Goal: Task Accomplishment & Management: Manage account settings

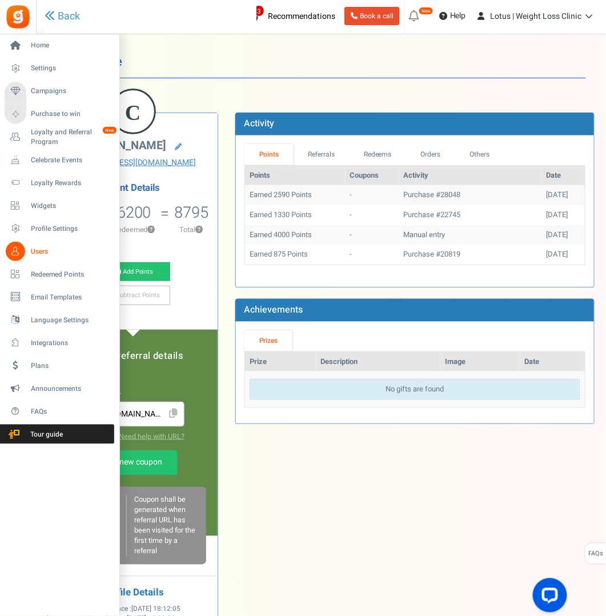
click at [37, 250] on span "Users" at bounding box center [71, 252] width 80 height 10
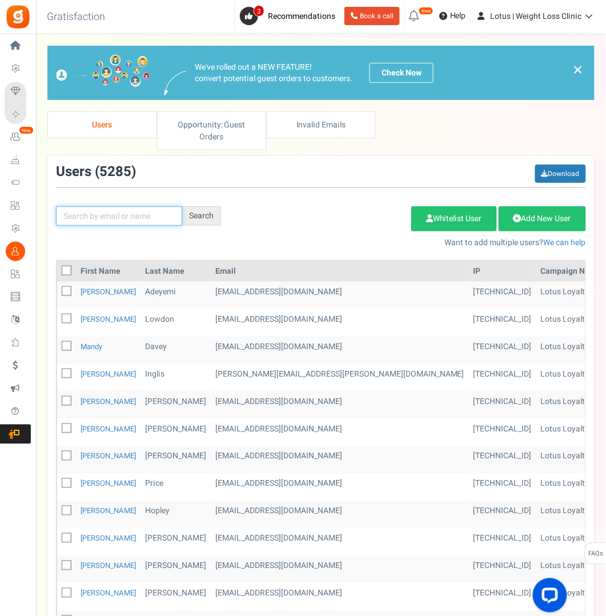
click at [113, 221] on input "text" at bounding box center [119, 215] width 126 height 19
paste input "[EMAIL_ADDRESS][DOMAIN_NAME]"
type input "[EMAIL_ADDRESS][DOMAIN_NAME]"
click at [207, 218] on div "Search" at bounding box center [201, 215] width 39 height 19
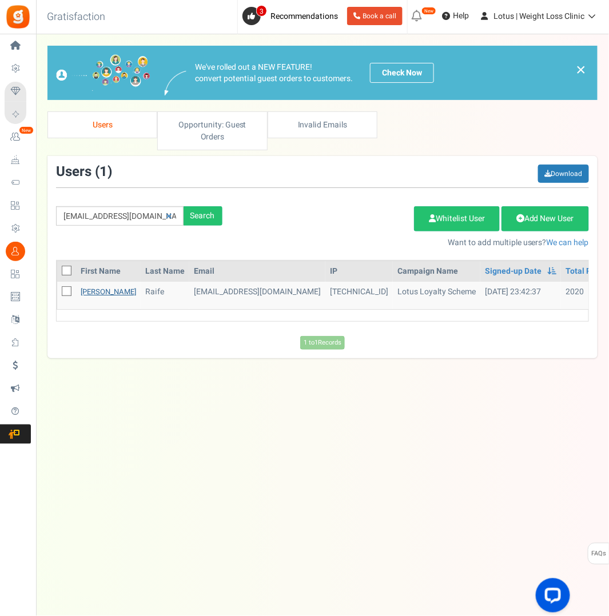
click at [92, 287] on link "[PERSON_NAME]" at bounding box center [108, 291] width 55 height 11
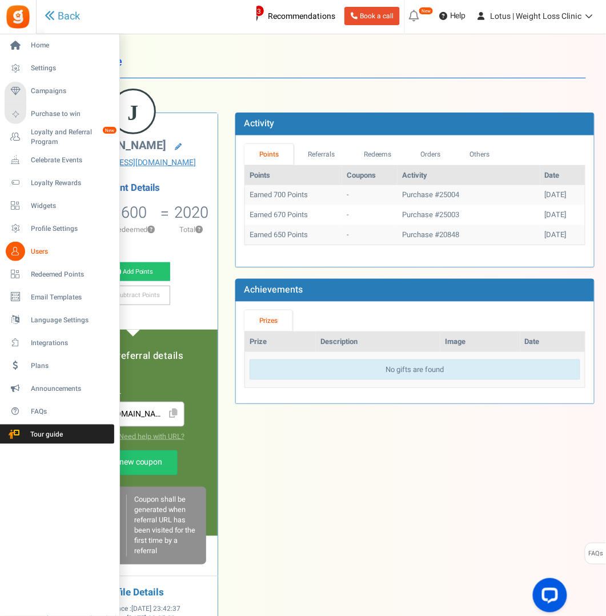
click at [35, 249] on span "Users" at bounding box center [71, 252] width 80 height 10
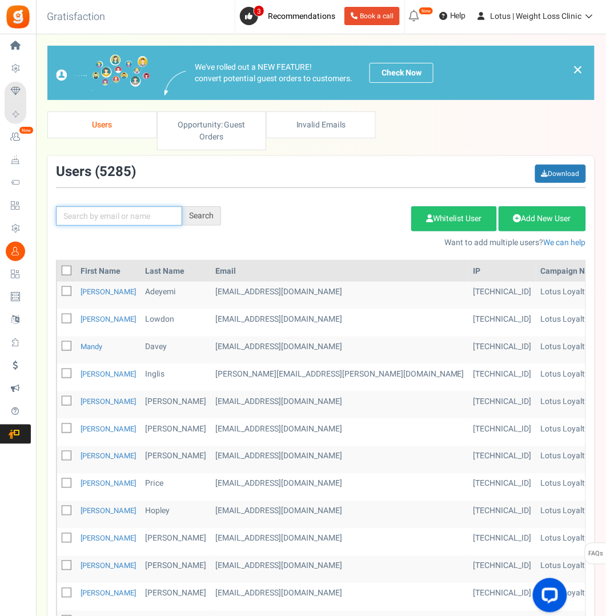
click at [82, 210] on input "text" at bounding box center [119, 215] width 126 height 19
paste input "[EMAIL_ADDRESS][DOMAIN_NAME]"
type input "[EMAIL_ADDRESS][DOMAIN_NAME]"
click at [210, 220] on div "Search" at bounding box center [201, 215] width 39 height 19
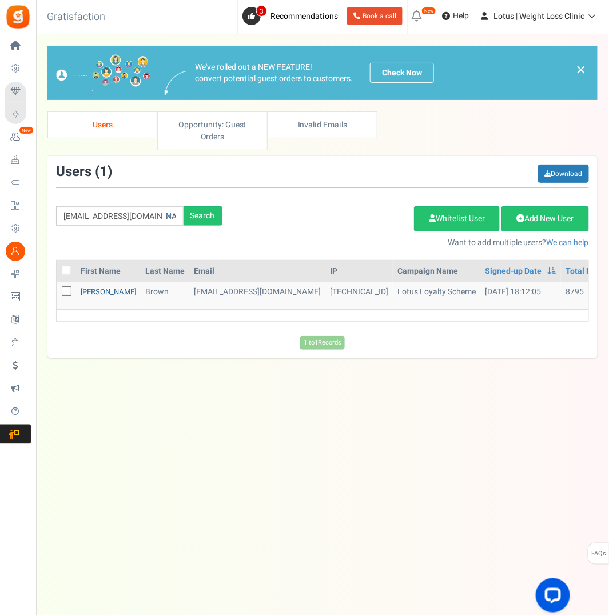
click at [101, 287] on link "[PERSON_NAME]" at bounding box center [108, 291] width 55 height 11
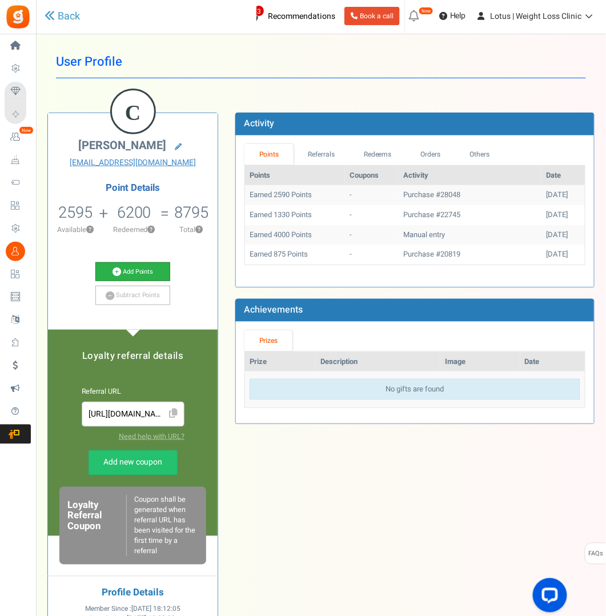
click at [136, 273] on link "Add Points" at bounding box center [132, 271] width 75 height 19
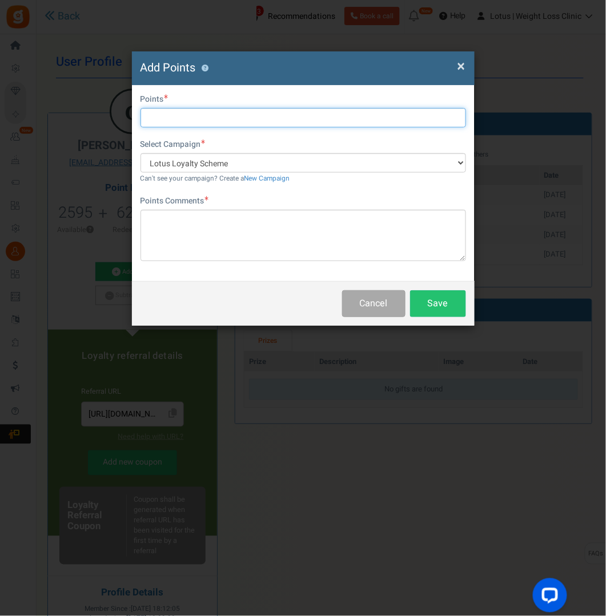
click at [171, 119] on input "text" at bounding box center [304, 117] width 326 height 19
type input "7245"
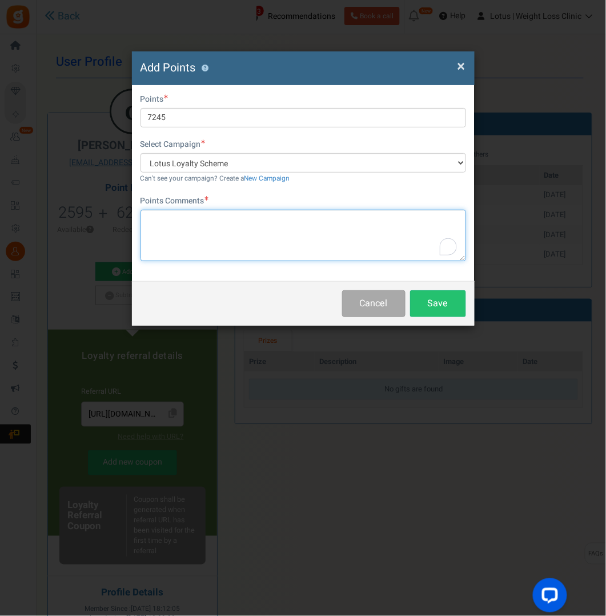
click at [173, 218] on textarea "To enrich screen reader interactions, please activate Accessibility in Grammarl…" at bounding box center [304, 235] width 326 height 51
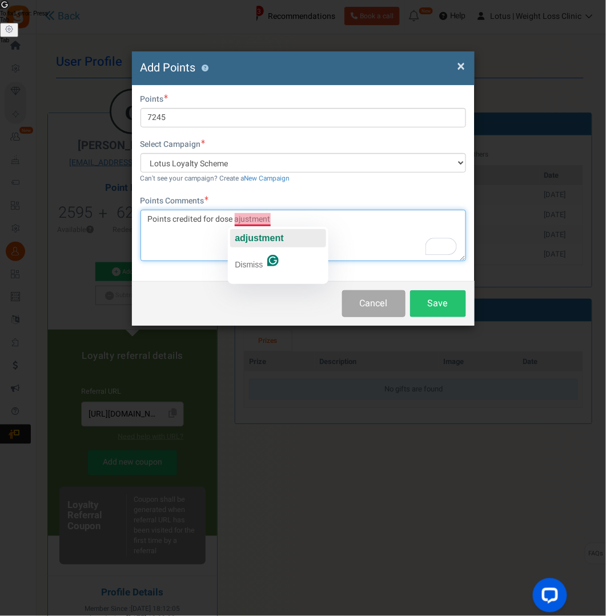
click at [251, 234] on span "adjustment" at bounding box center [259, 238] width 49 height 10
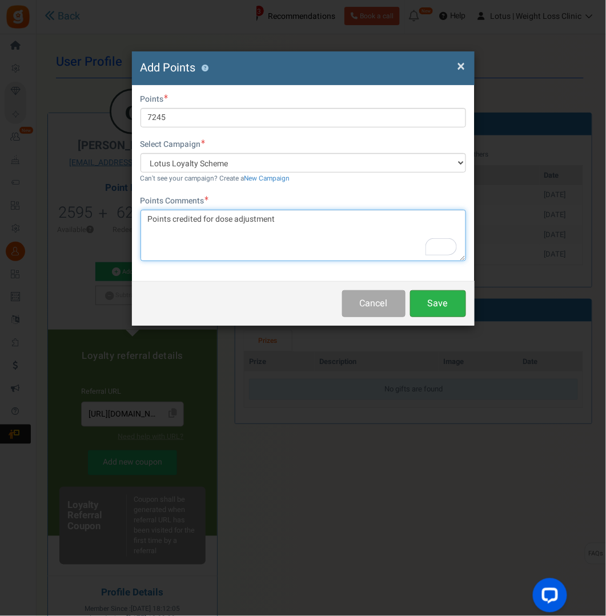
type textarea "Points credited for dose adjustment"
click at [434, 303] on button "Save" at bounding box center [438, 303] width 56 height 27
